Goal: Navigation & Orientation: Find specific page/section

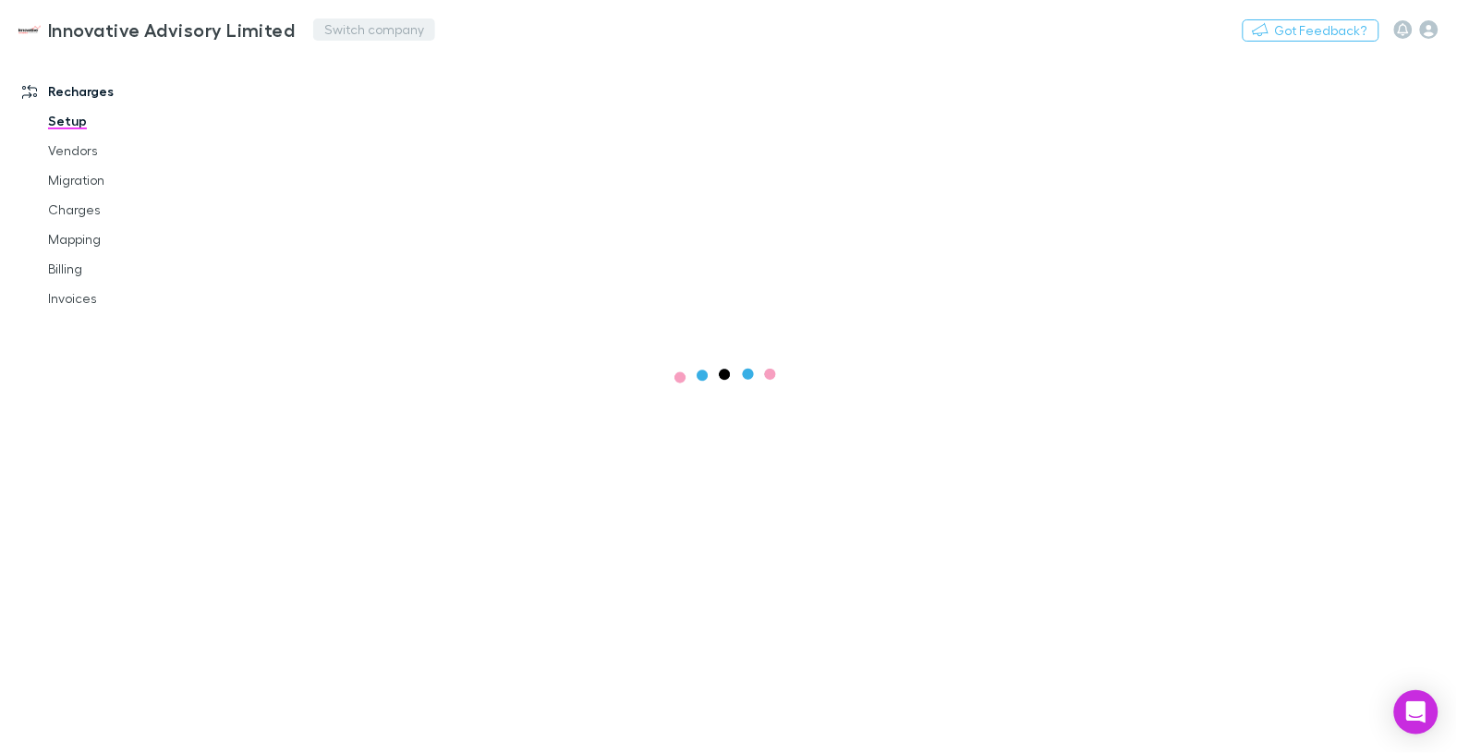
click at [329, 34] on button "Switch company" at bounding box center [374, 29] width 122 height 22
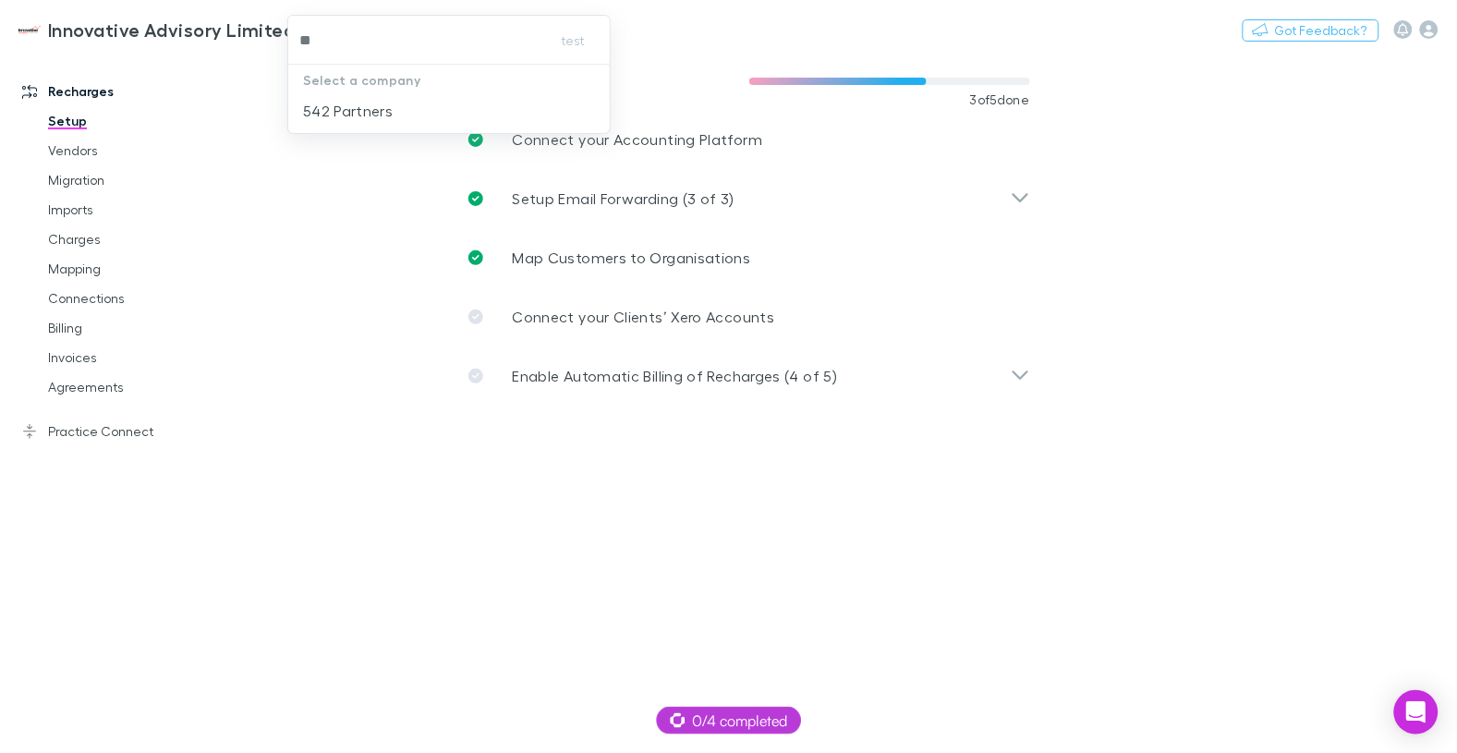
type input "***"
click at [363, 100] on p "542 Partners" at bounding box center [348, 111] width 90 height 22
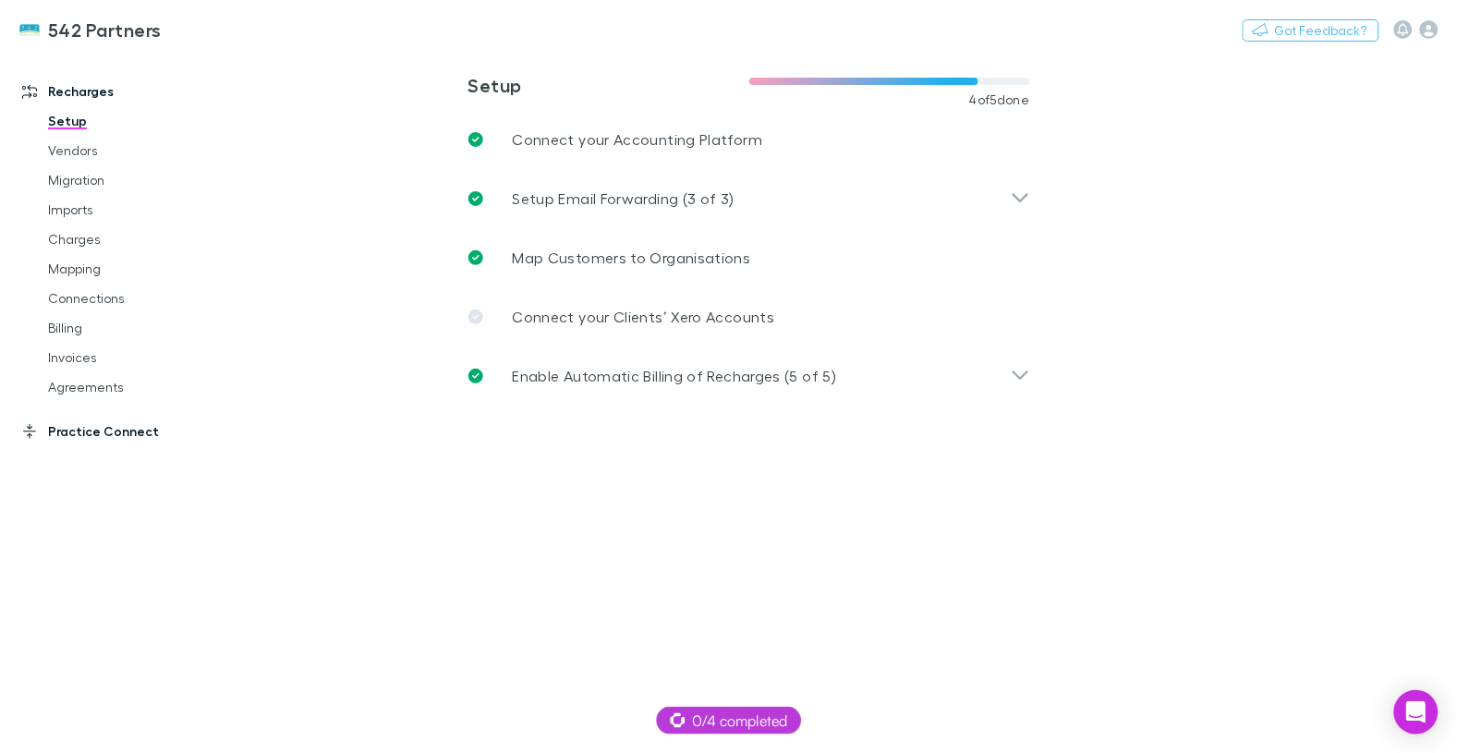
drag, startPoint x: 103, startPoint y: 435, endPoint x: 144, endPoint y: 434, distance: 40.7
click at [104, 435] on link "Practice Connect" at bounding box center [116, 432] width 225 height 30
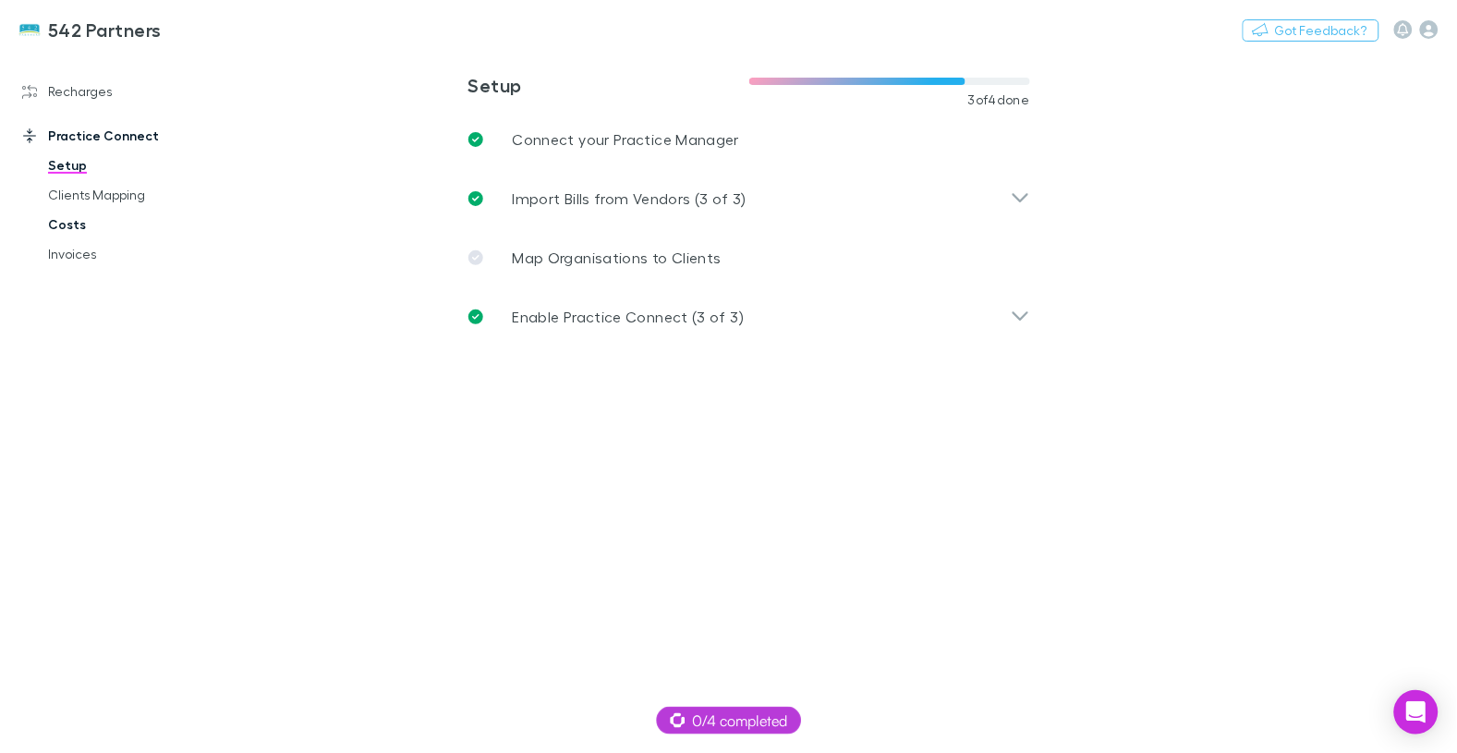
click at [74, 228] on link "Costs" at bounding box center [130, 225] width 200 height 30
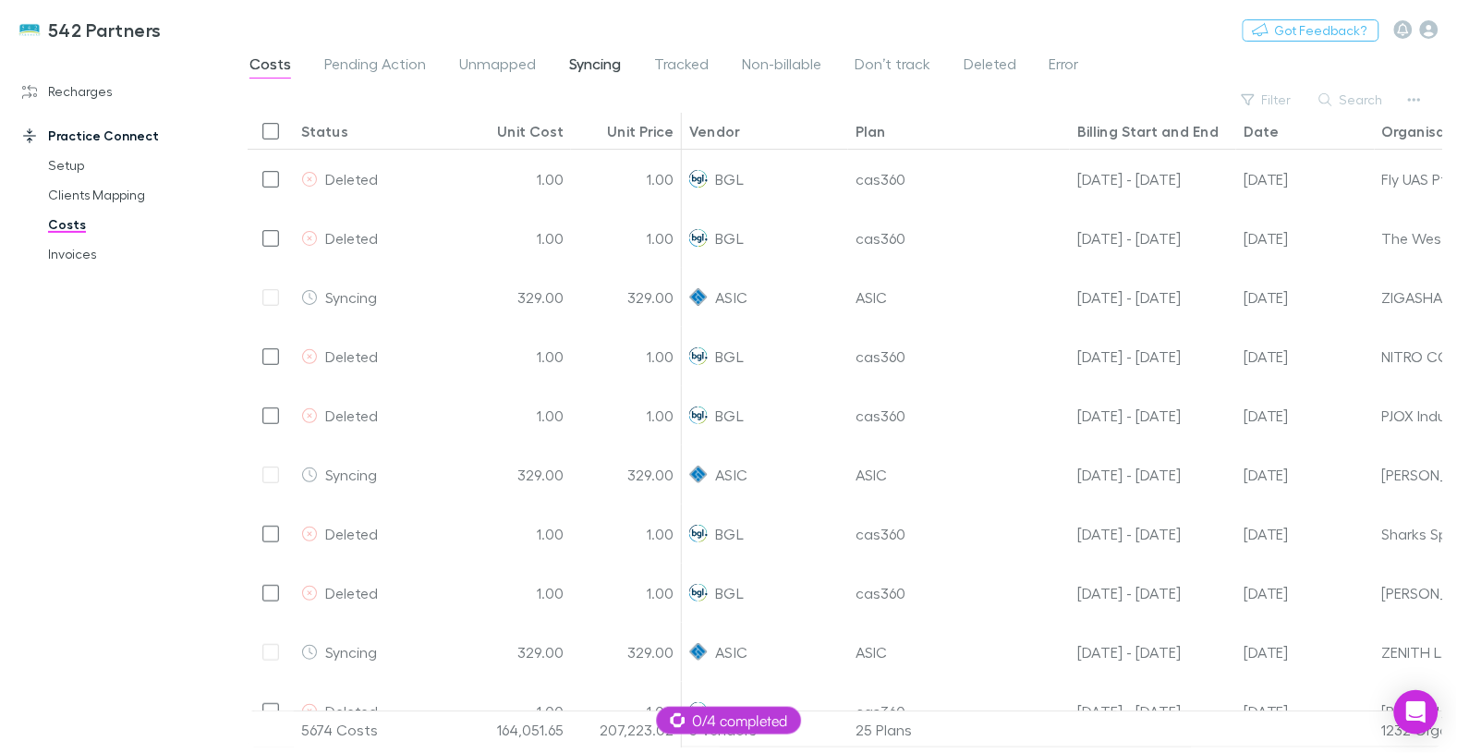
drag, startPoint x: 685, startPoint y: 60, endPoint x: 616, endPoint y: 65, distance: 68.5
click at [685, 60] on span "Tracked" at bounding box center [681, 67] width 55 height 24
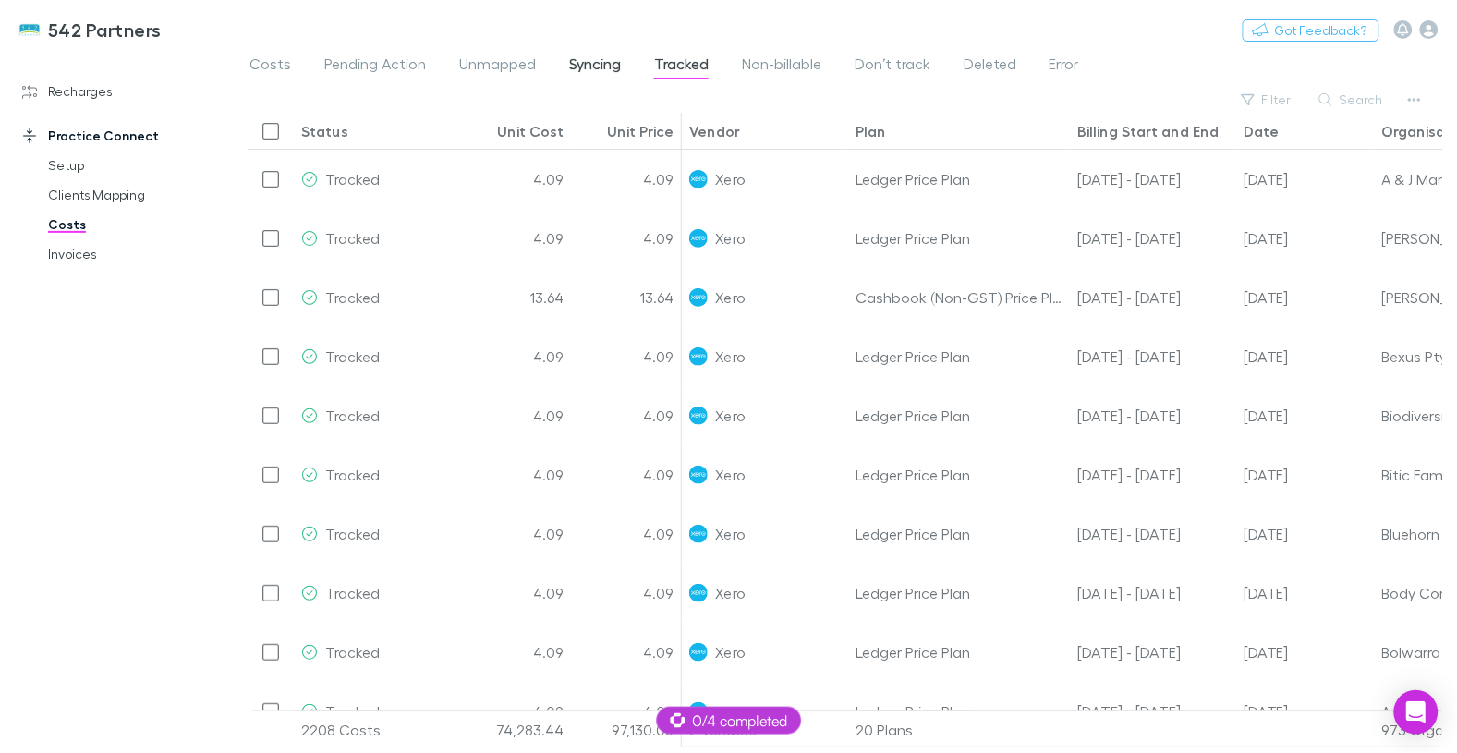
click at [603, 64] on span "Syncing" at bounding box center [595, 67] width 52 height 24
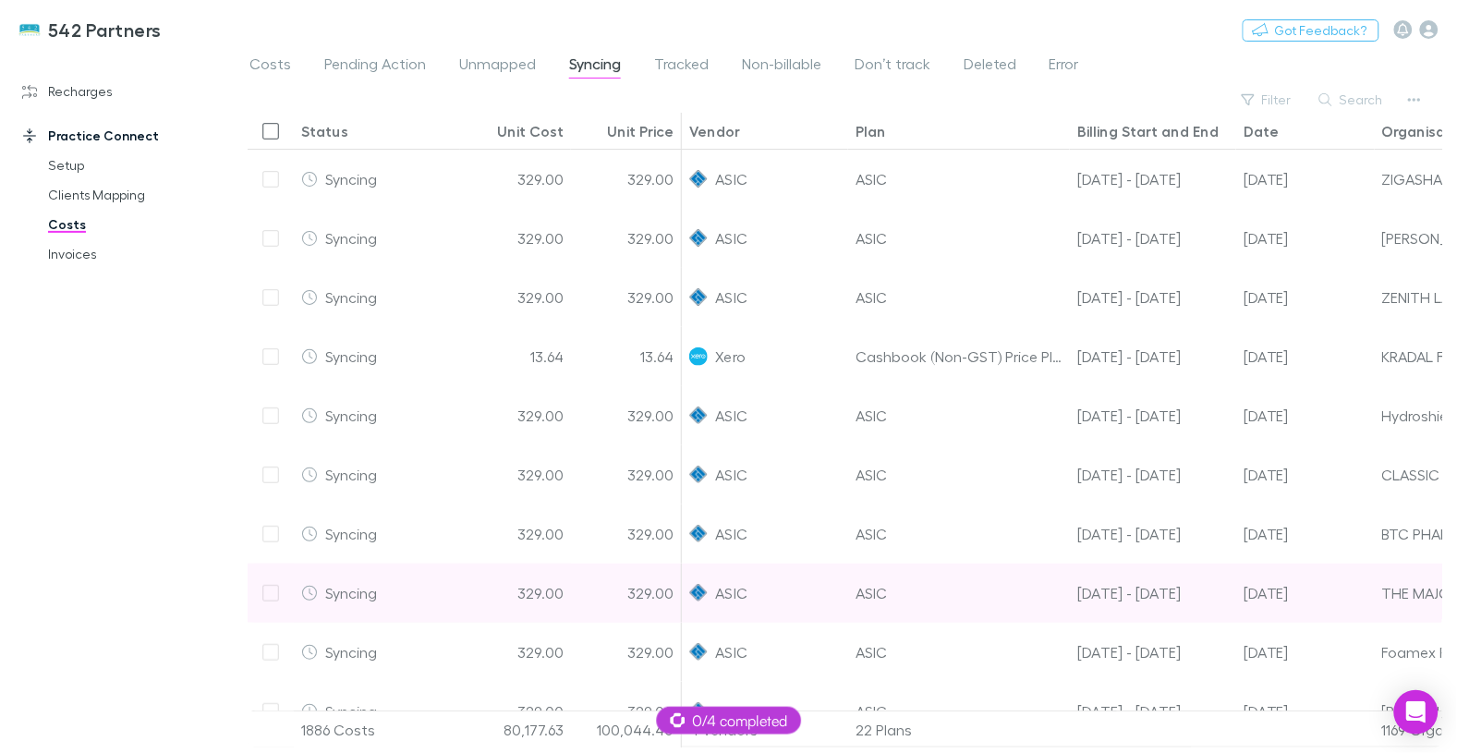
scroll to position [0, 1]
